Goal: Information Seeking & Learning: Learn about a topic

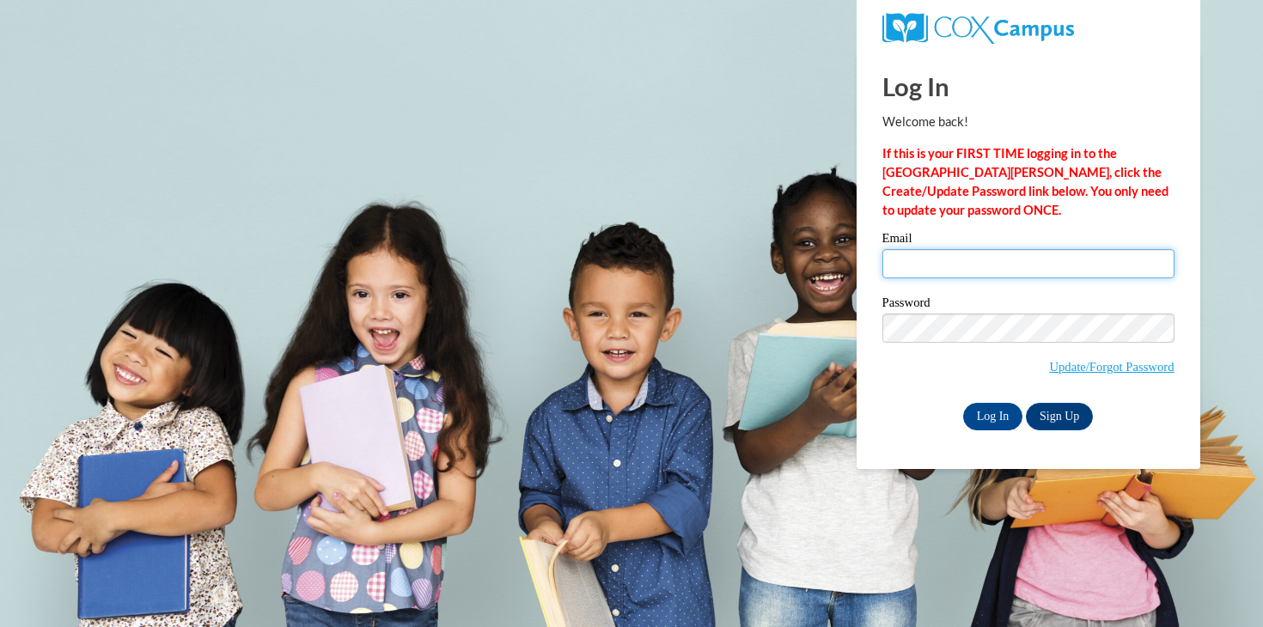
click at [913, 273] on input "Email" at bounding box center [1028, 263] width 292 height 29
type input "lbosak@pottsville.k12.pa.us"
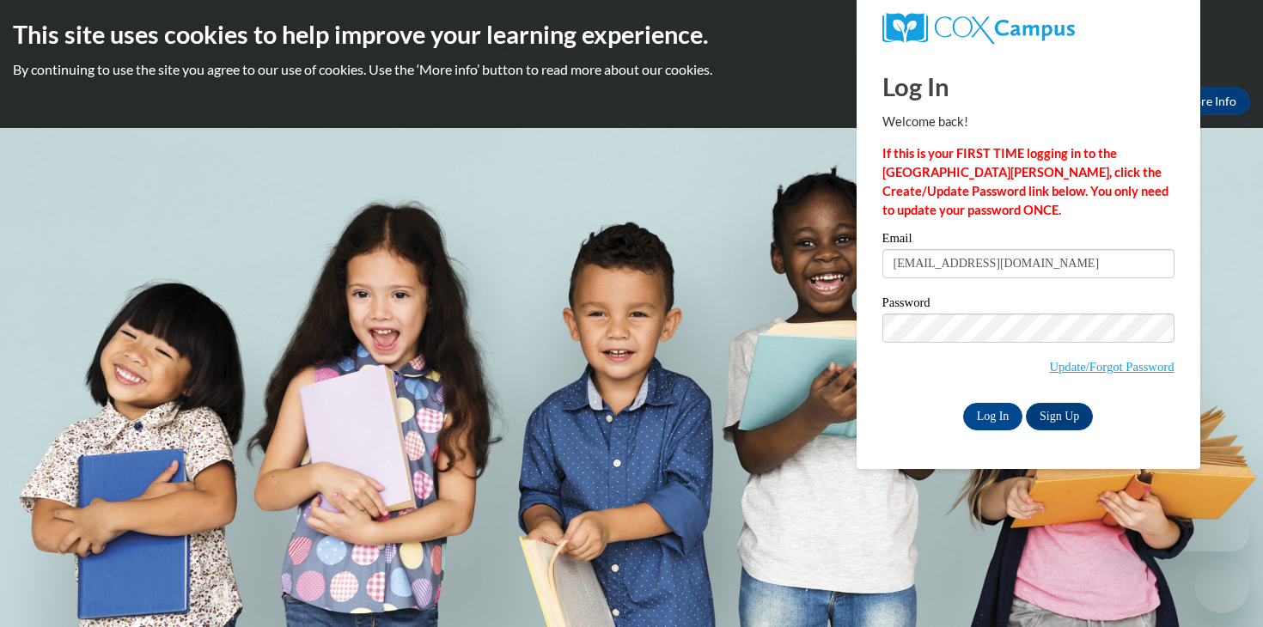
click at [1023, 308] on label "Password" at bounding box center [1028, 304] width 292 height 17
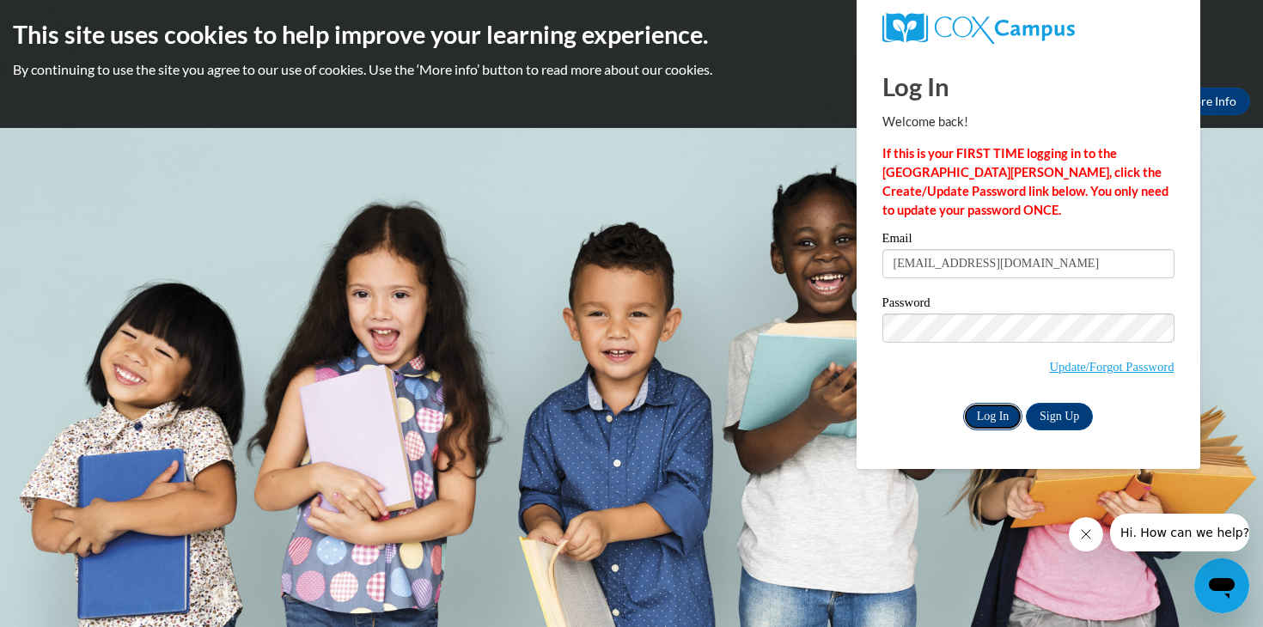
click at [1016, 418] on input "Log In" at bounding box center [993, 416] width 60 height 27
click at [1005, 413] on input "Log In" at bounding box center [993, 416] width 60 height 27
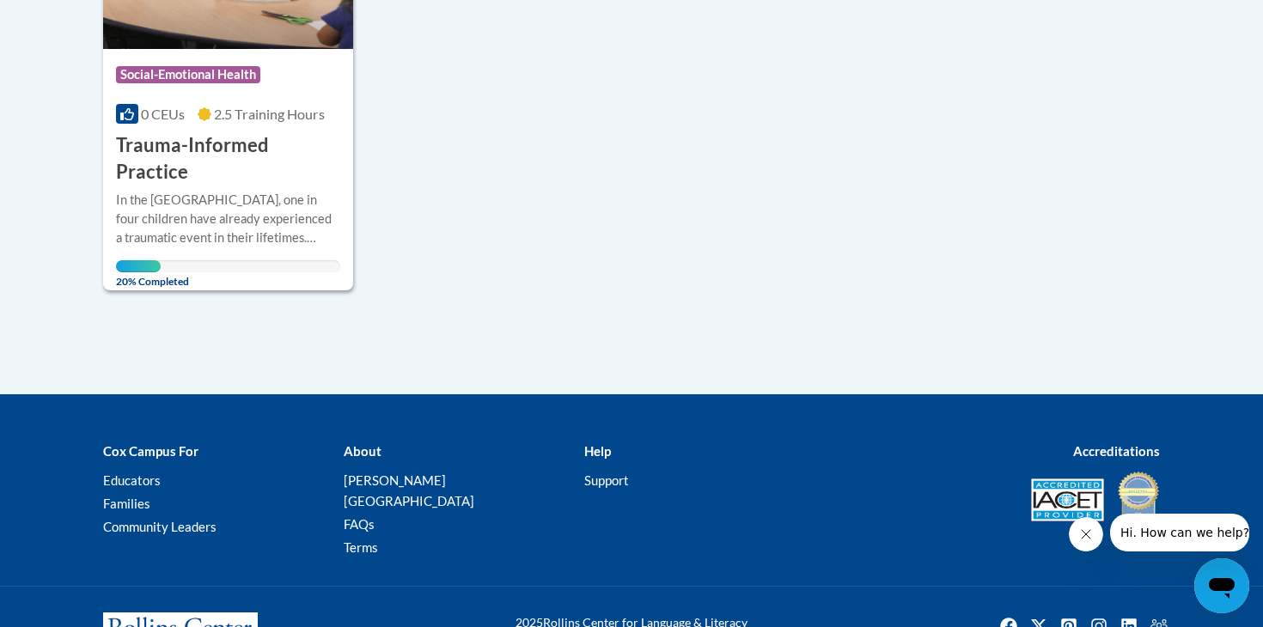
scroll to position [590, 0]
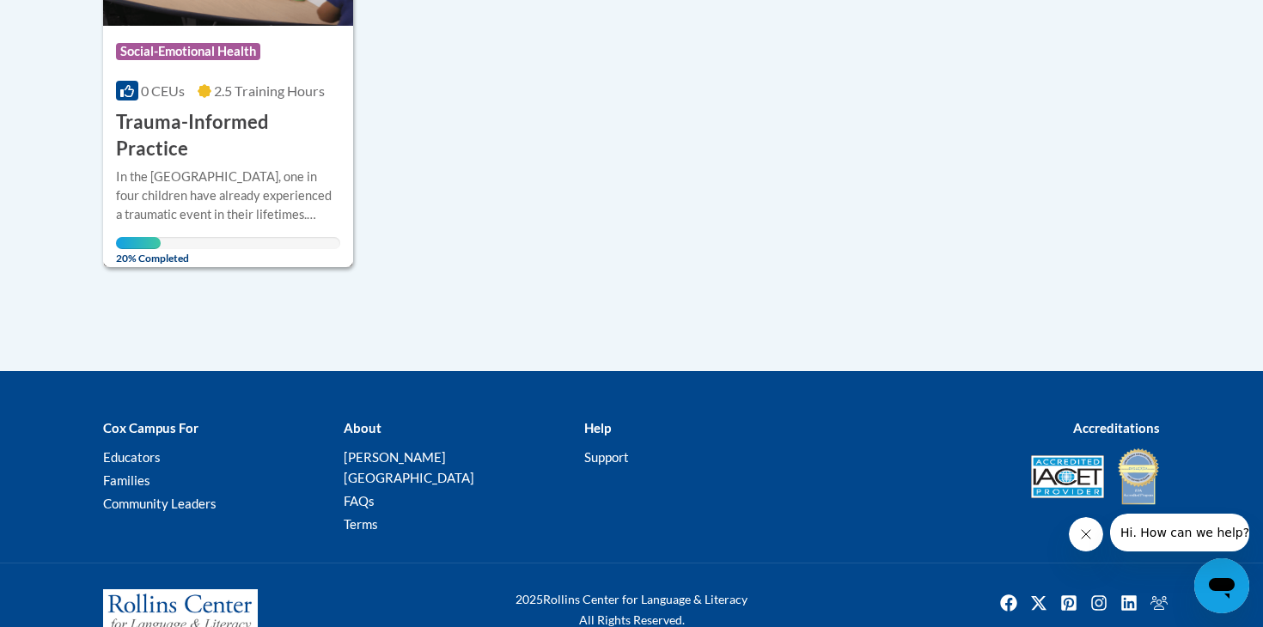
click at [271, 168] on div "In the [GEOGRAPHIC_DATA], one in four children have already experienced a traum…" at bounding box center [228, 196] width 224 height 57
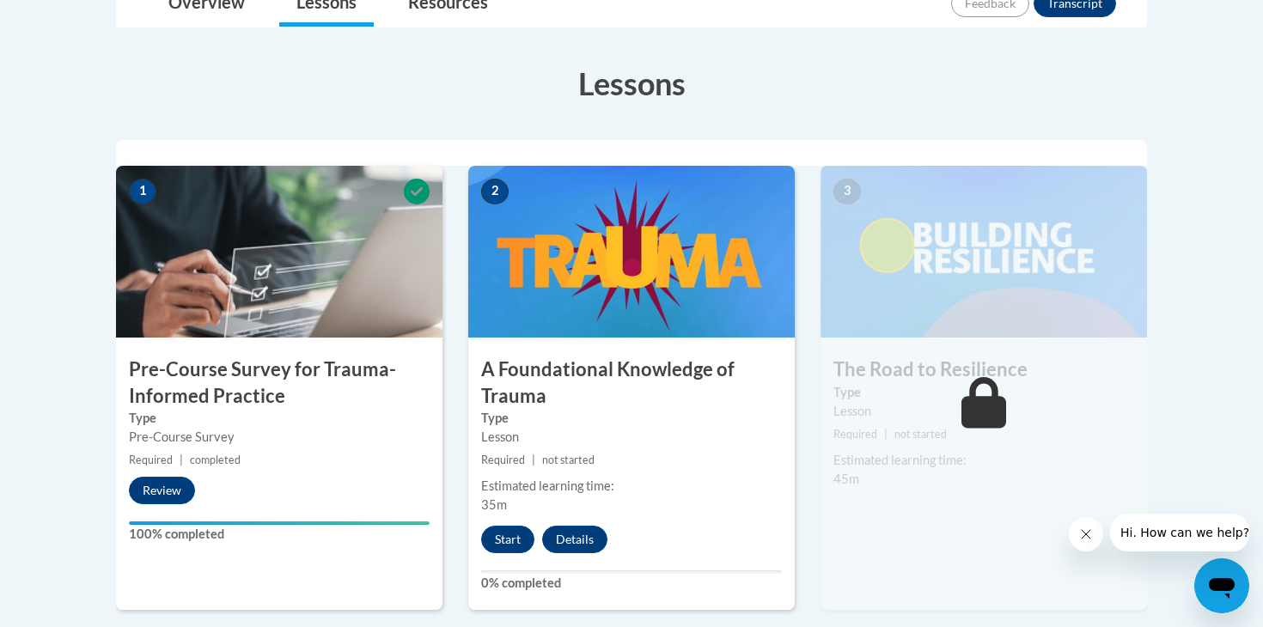
scroll to position [450, 0]
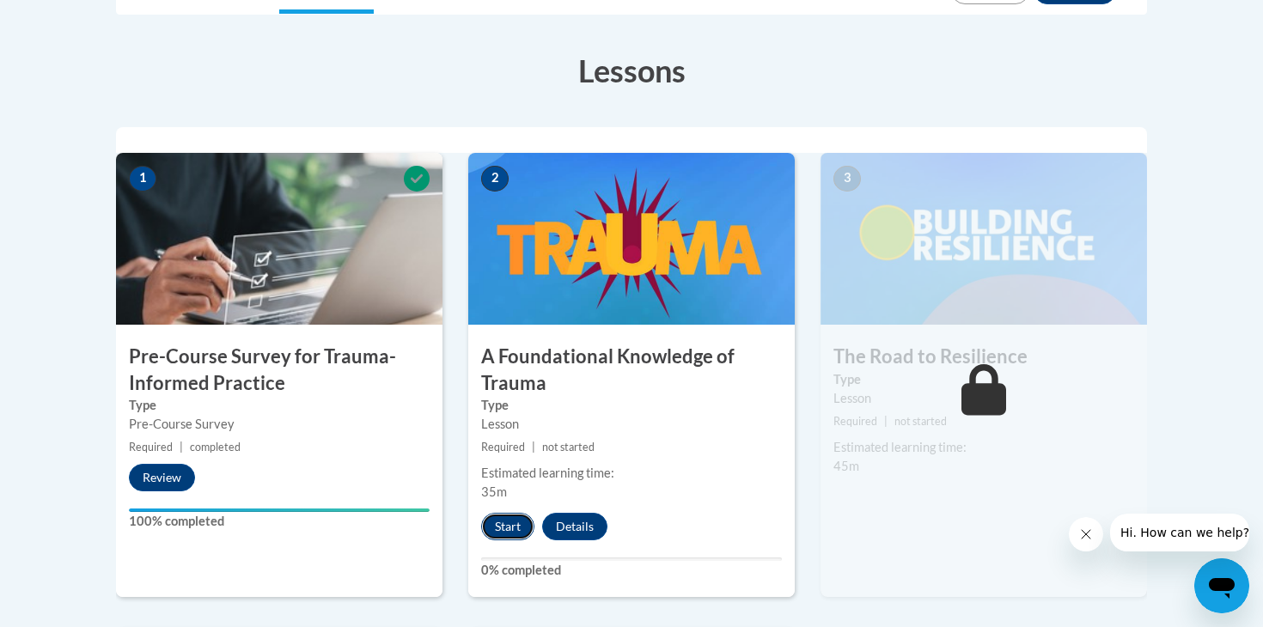
click at [517, 523] on button "Start" at bounding box center [507, 526] width 53 height 27
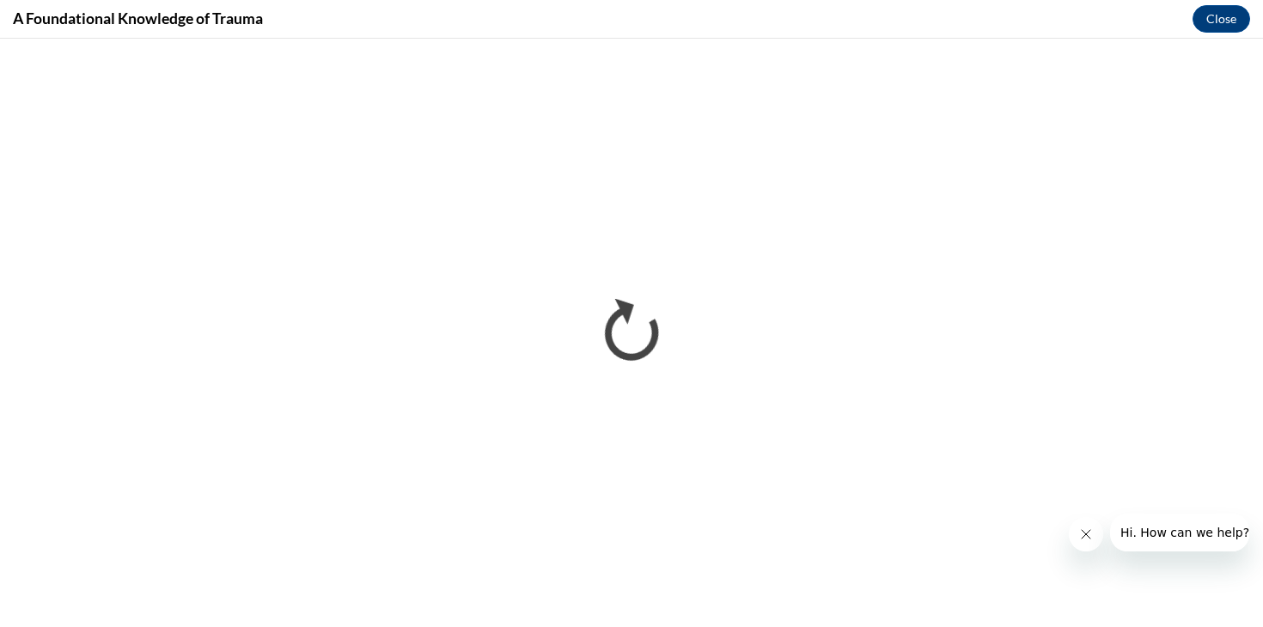
scroll to position [0, 0]
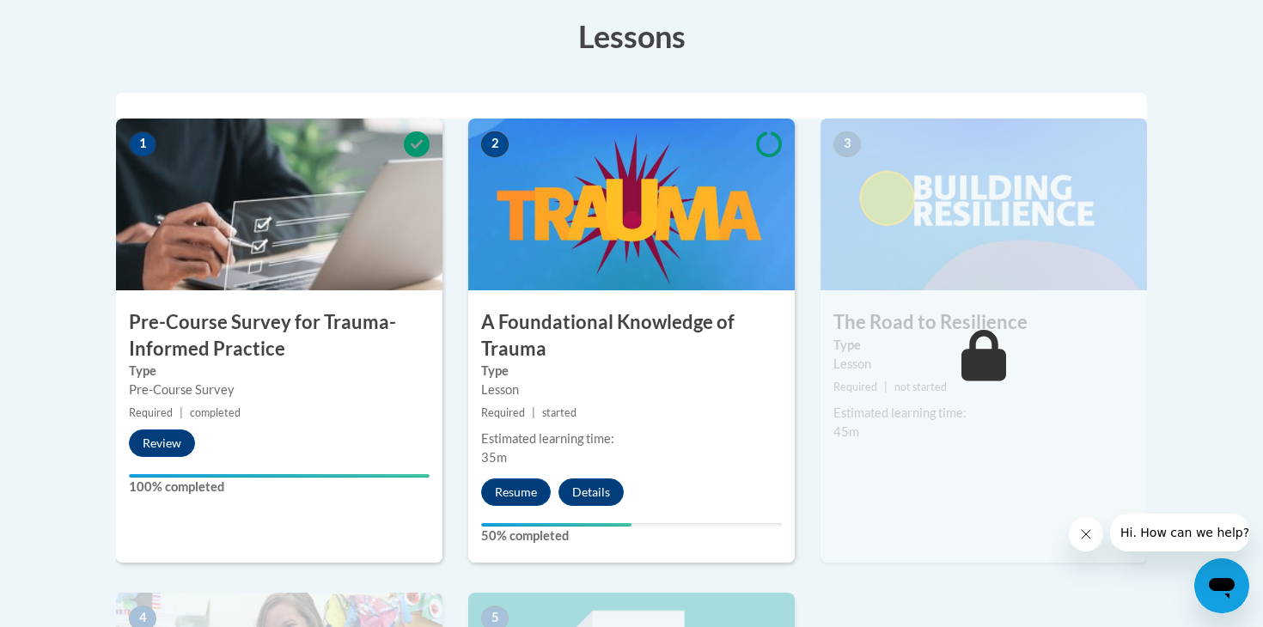
scroll to position [485, 0]
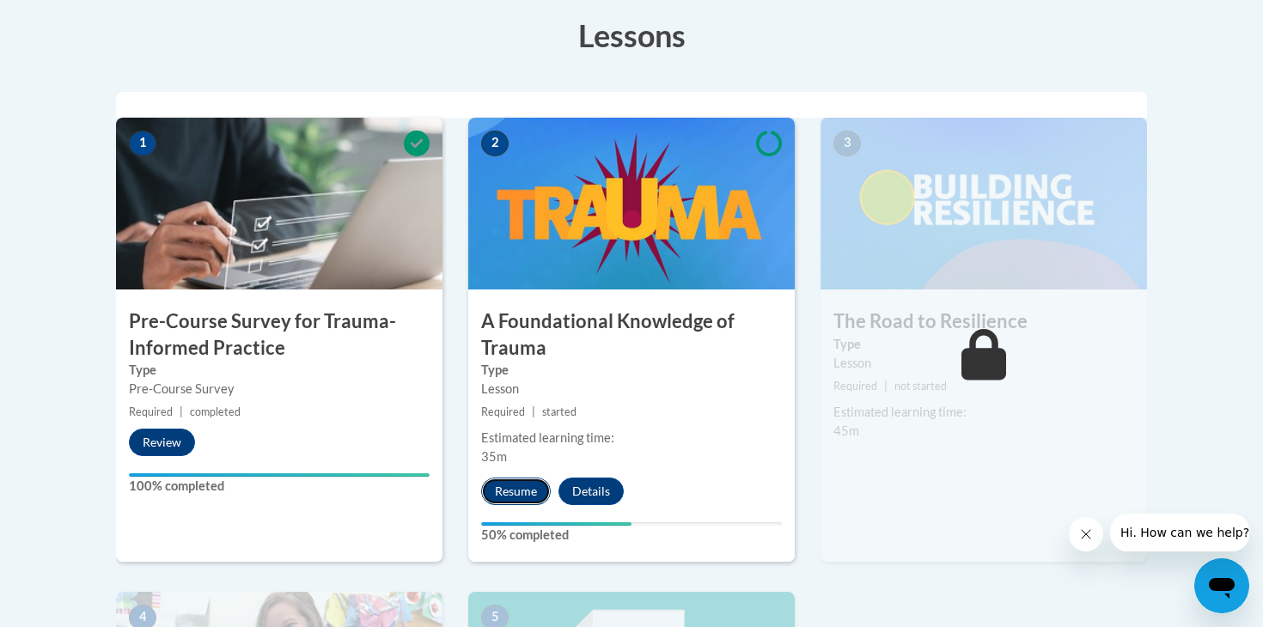
click at [520, 486] on button "Resume" at bounding box center [516, 491] width 70 height 27
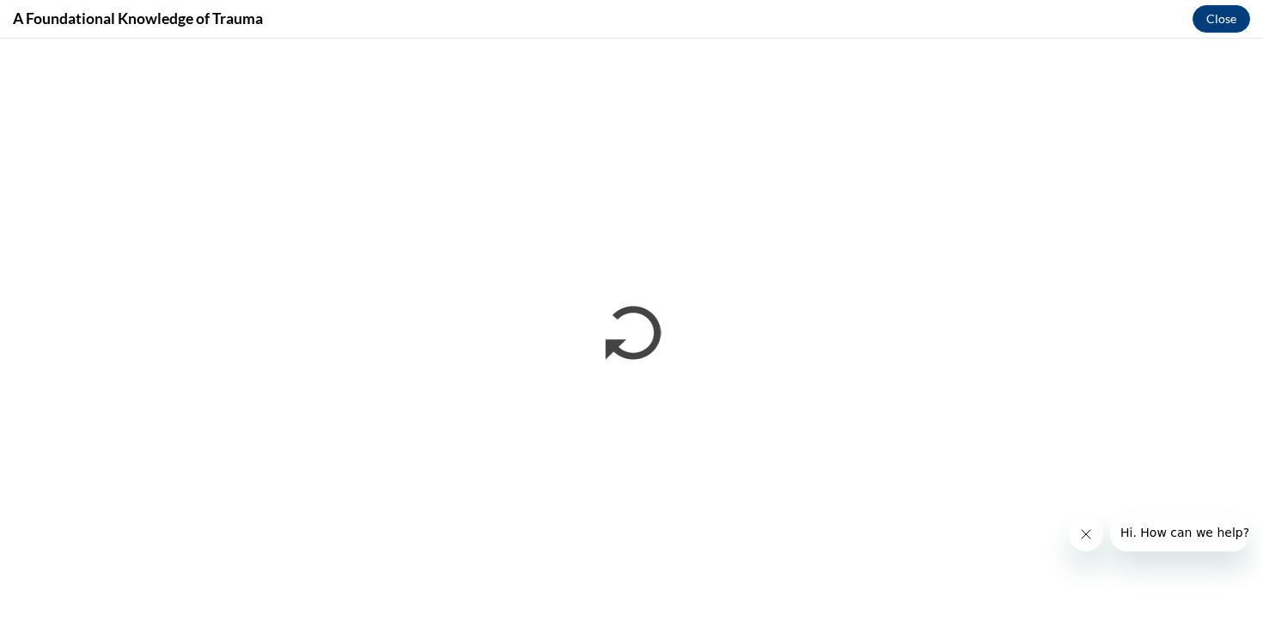
scroll to position [0, 0]
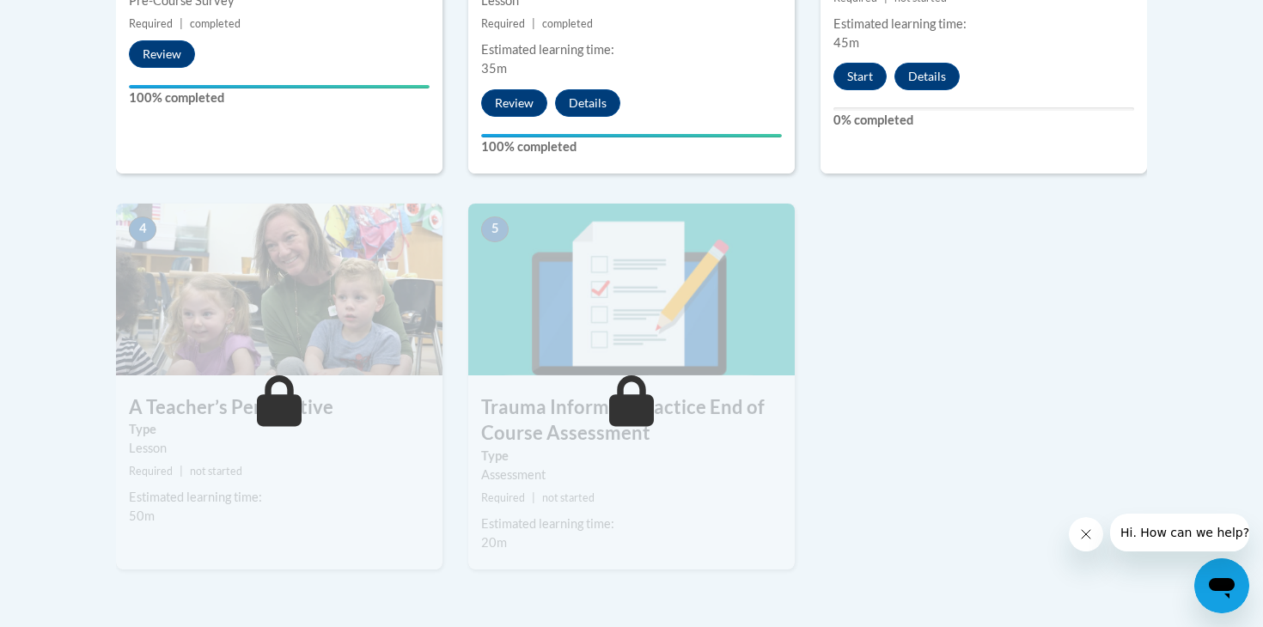
scroll to position [877, 0]
